Goal: Information Seeking & Learning: Learn about a topic

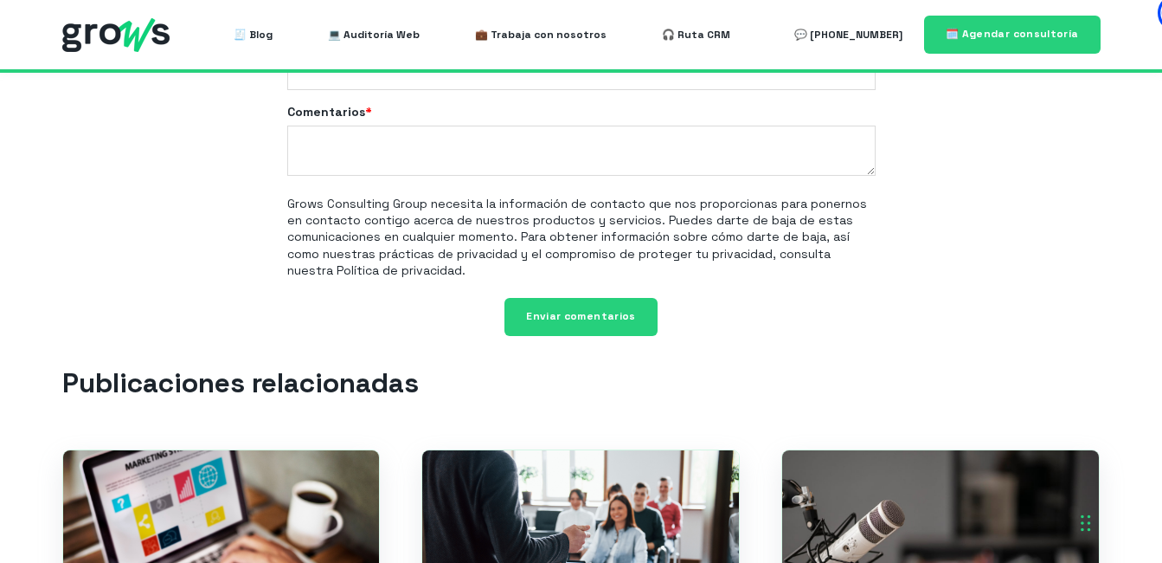
scroll to position [6328, 0]
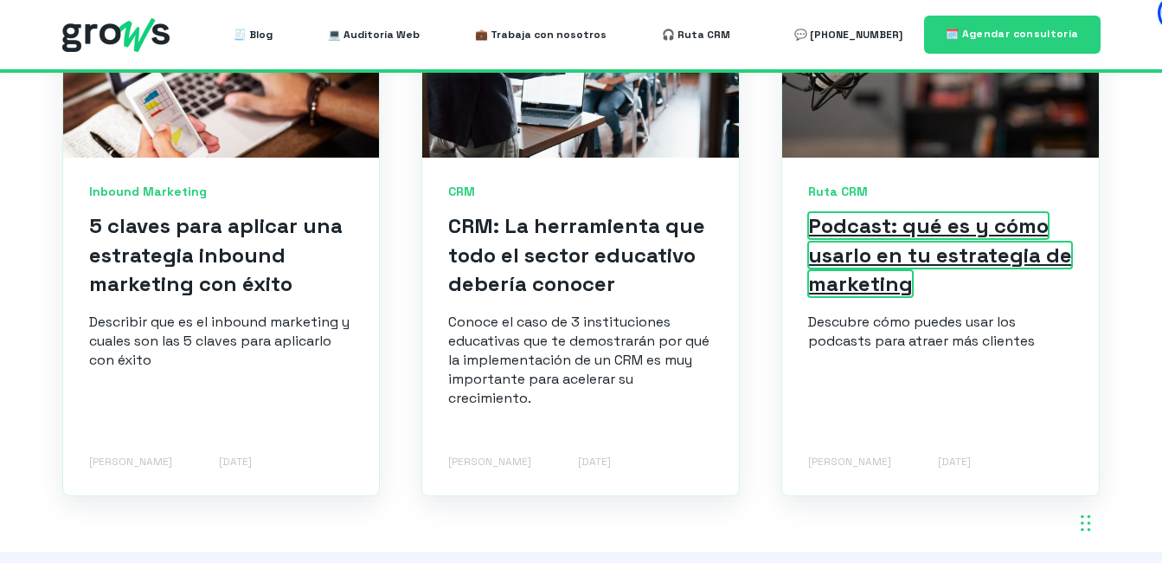
click at [921, 213] on link "Podcast: qué es y cómo usarlo en tu estrategia de marketing" at bounding box center [940, 254] width 264 height 85
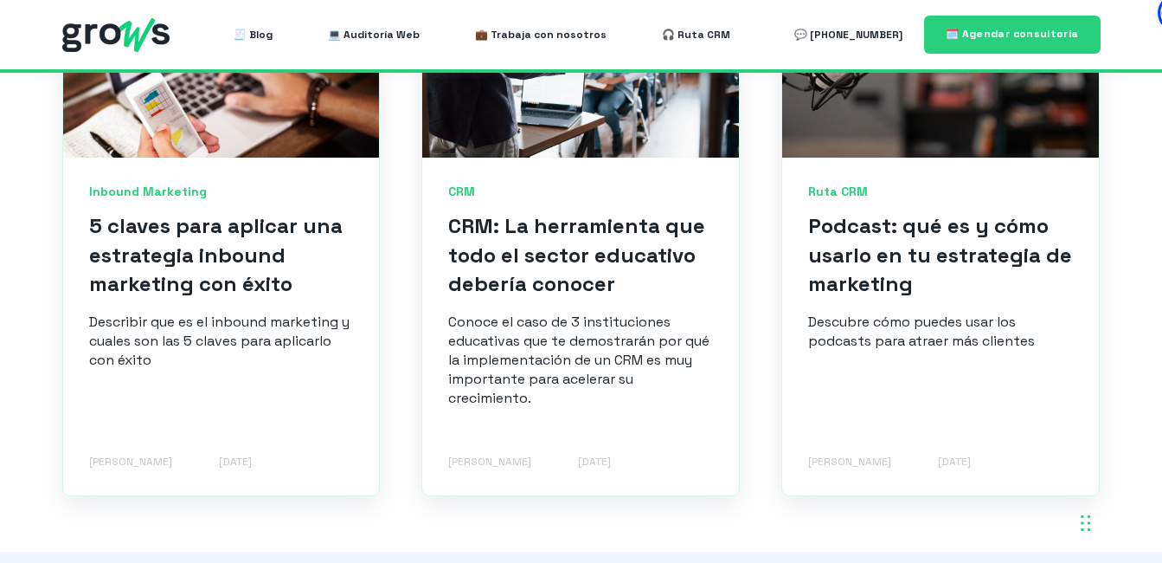
click at [88, 421] on div "Inbound Marketing 5 claves para aplicar una estrategia inbound marketing con éx…" at bounding box center [221, 327] width 317 height 338
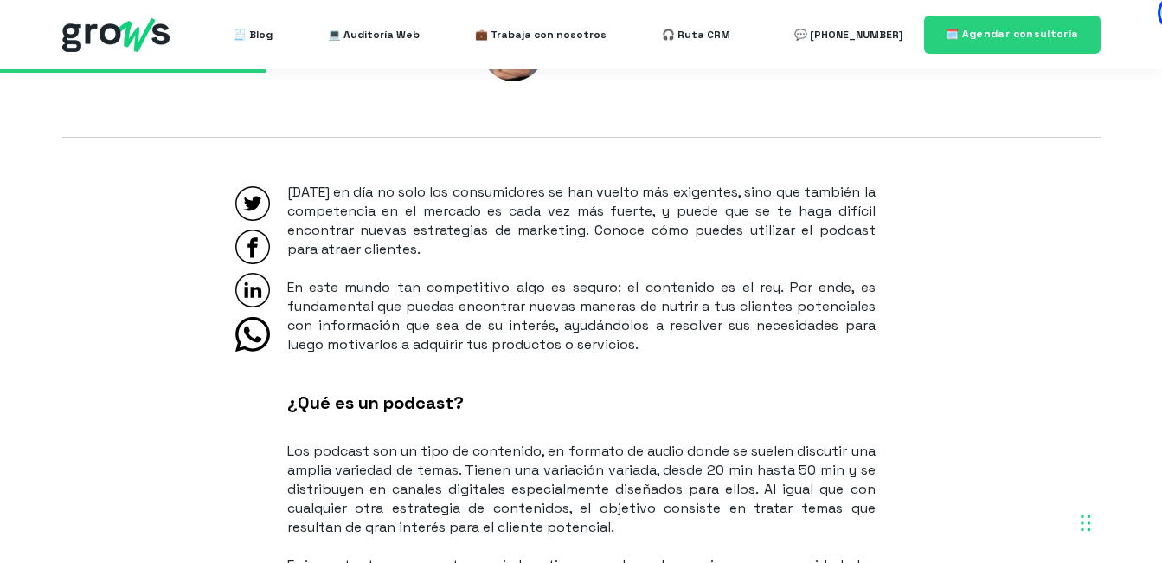
scroll to position [831, 0]
